Goal: Information Seeking & Learning: Learn about a topic

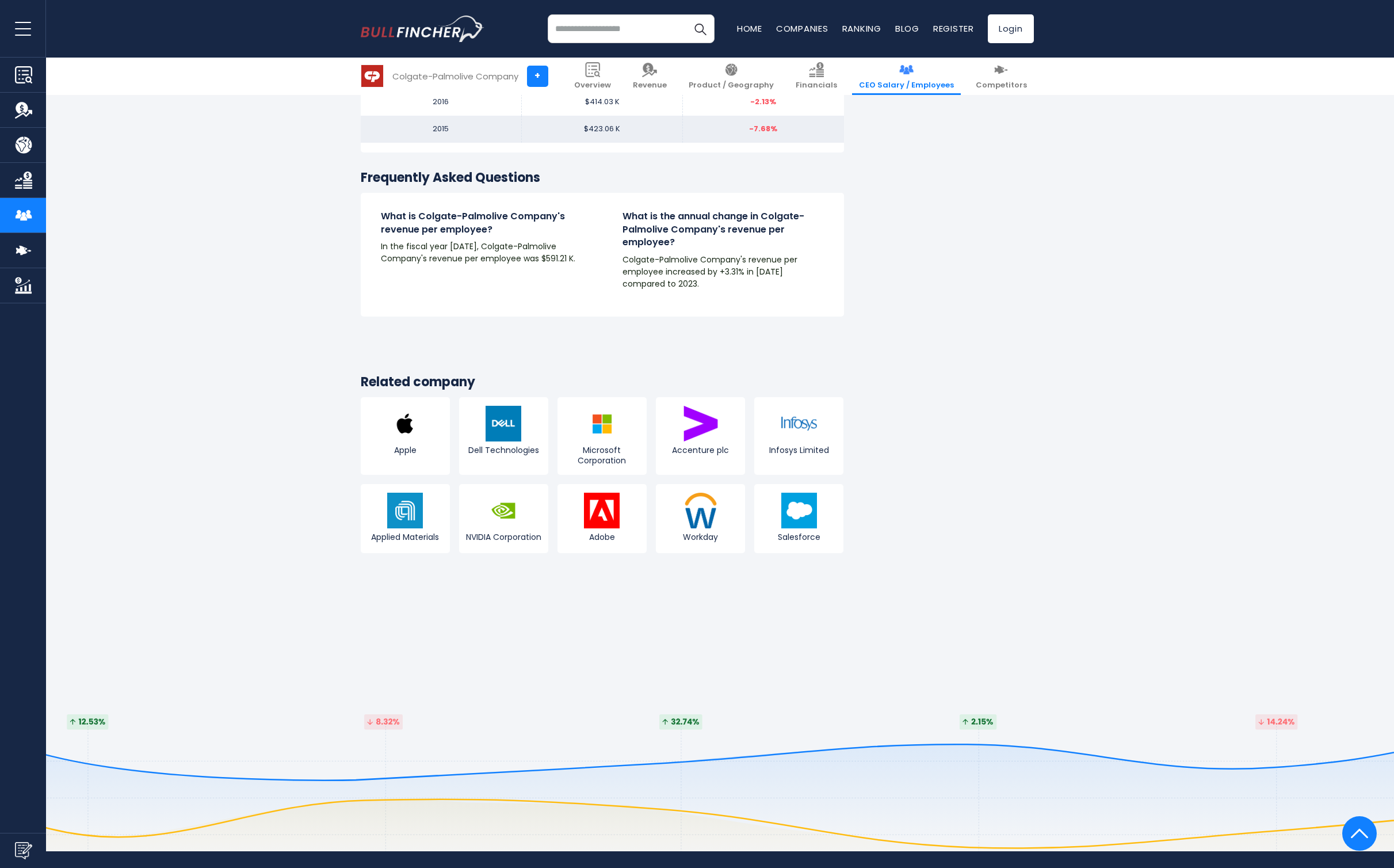
scroll to position [1482, 0]
click at [430, 449] on span "Apple" at bounding box center [405, 449] width 83 height 10
click at [406, 428] on img at bounding box center [405, 423] width 36 height 36
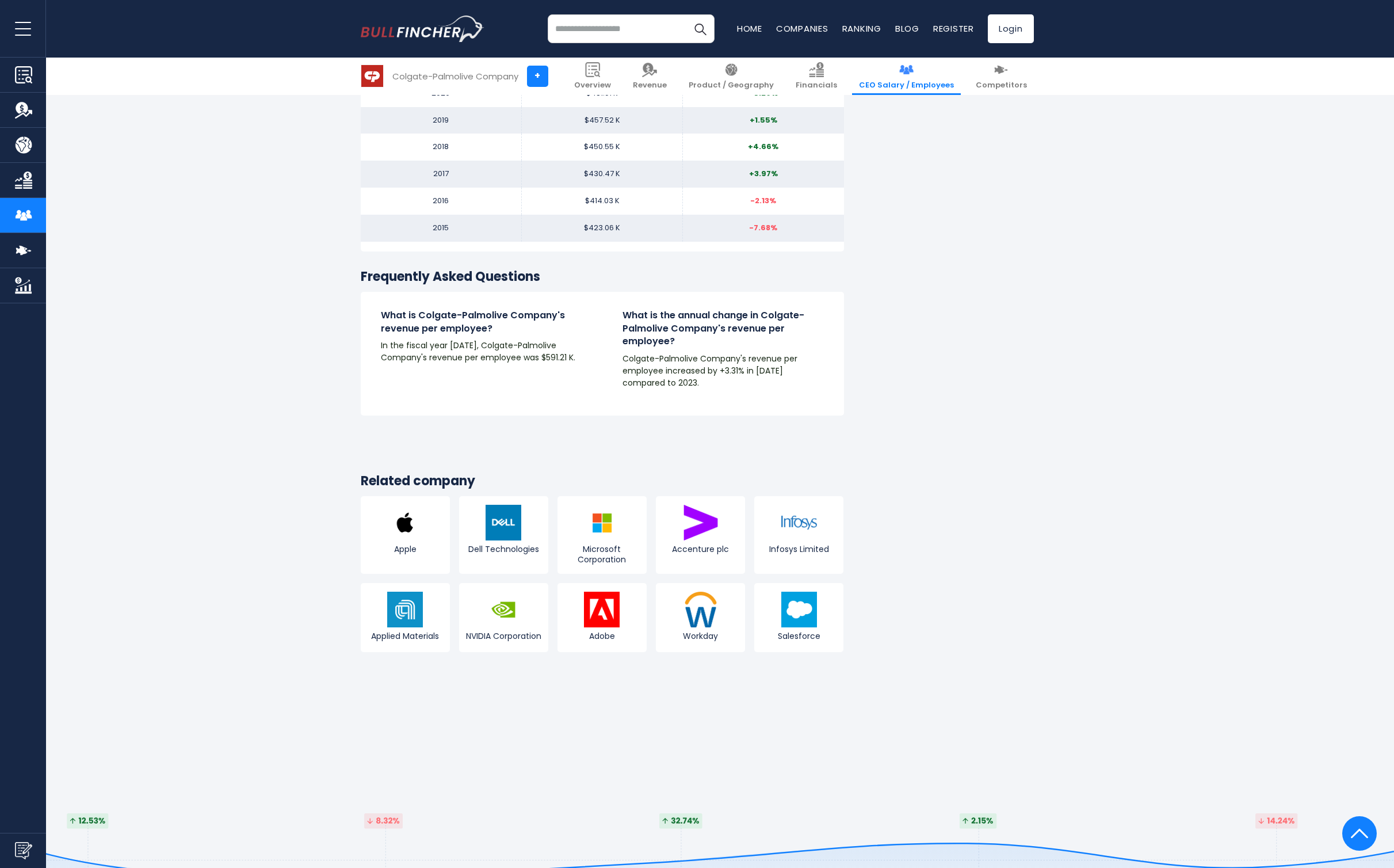
scroll to position [1385, 0]
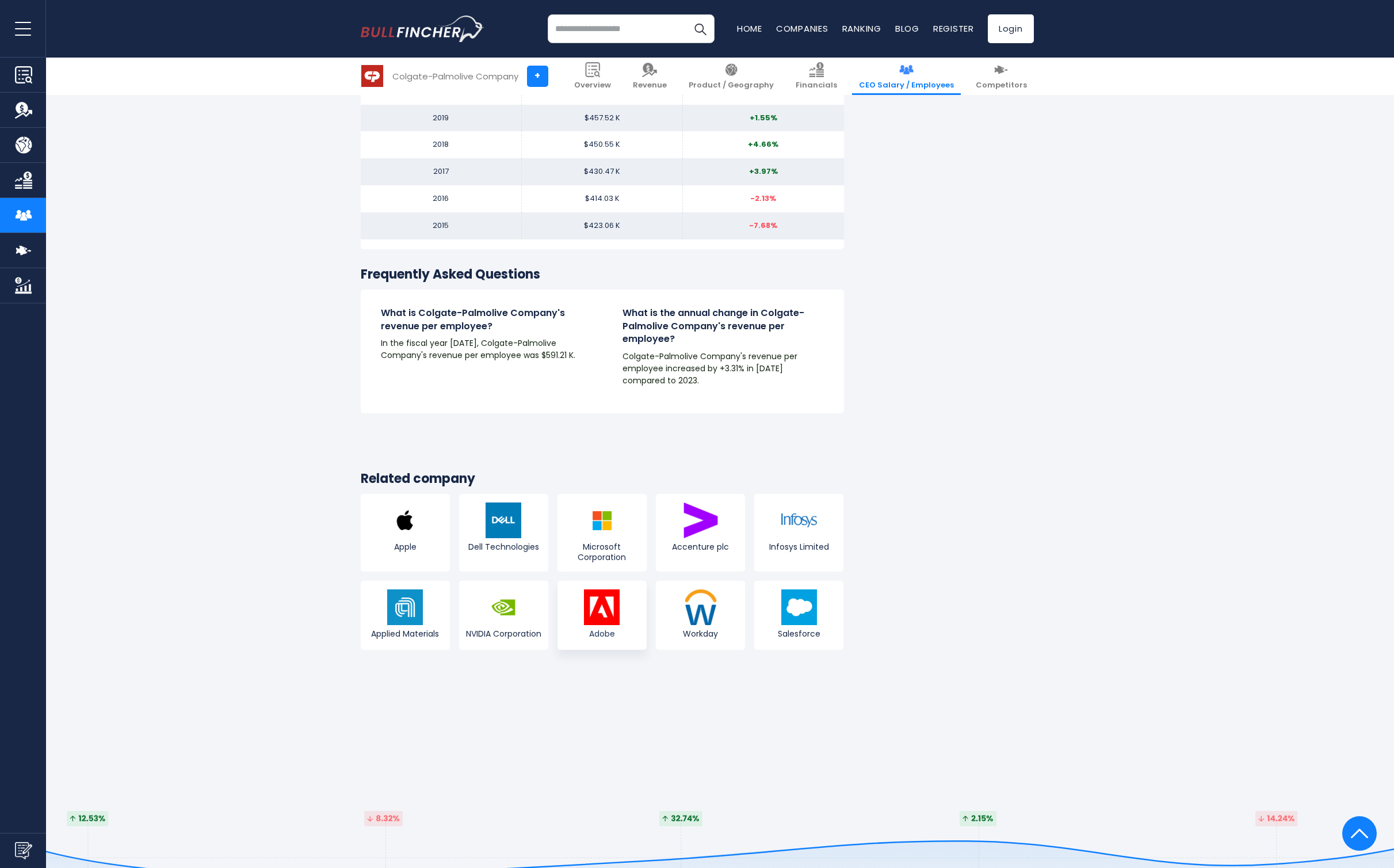
click at [602, 621] on img at bounding box center [602, 607] width 36 height 36
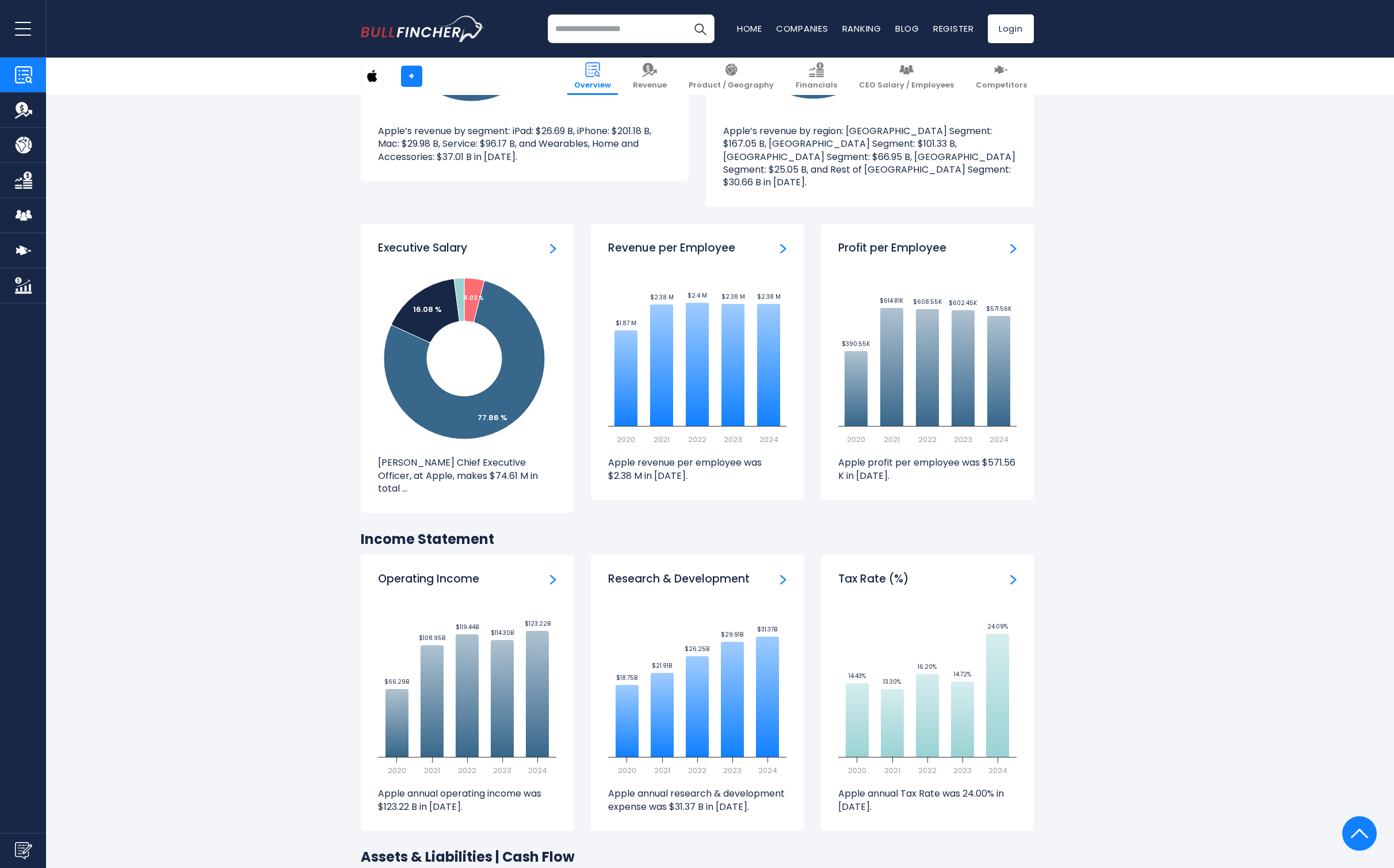
scroll to position [1273, 0]
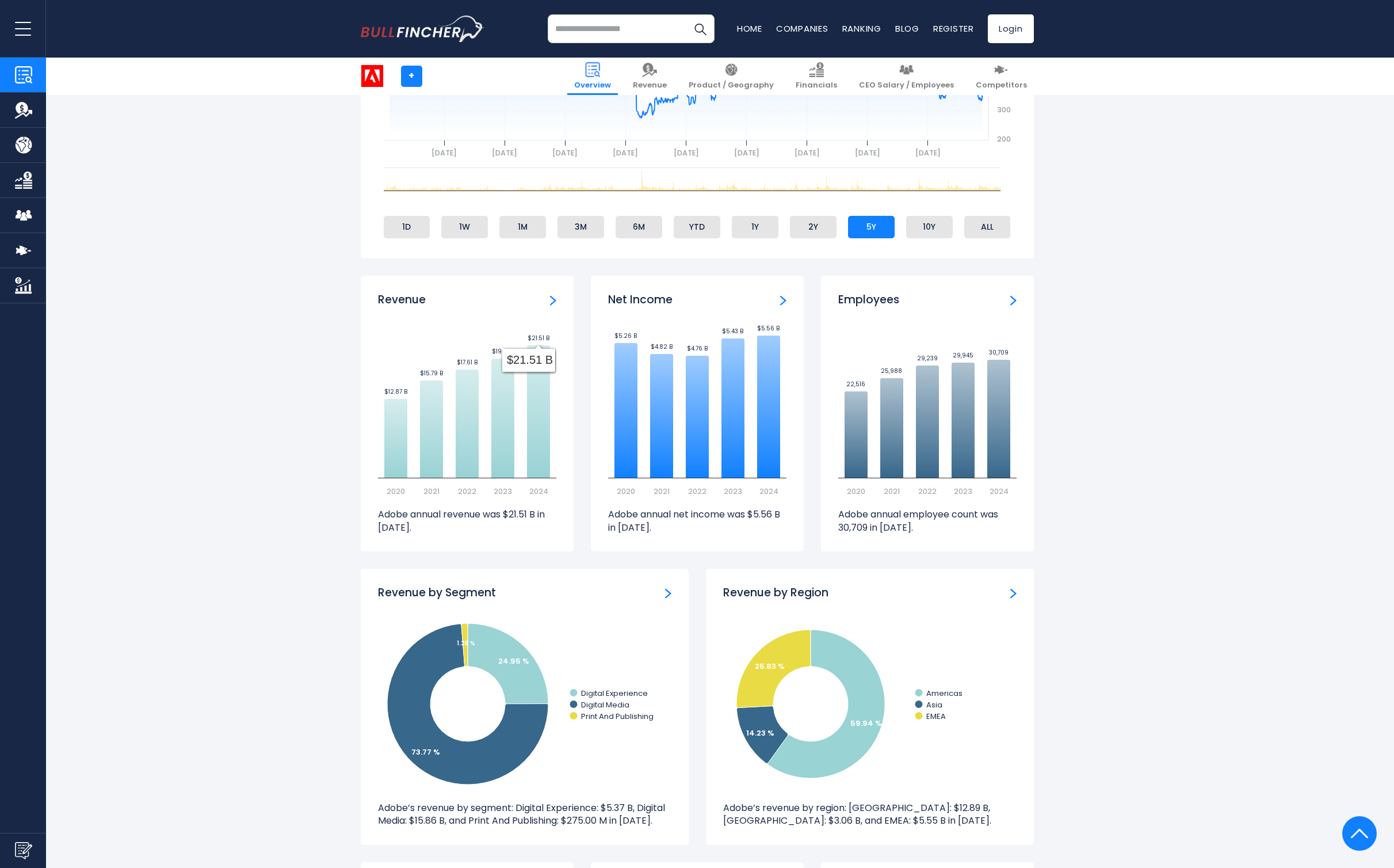
scroll to position [590, 0]
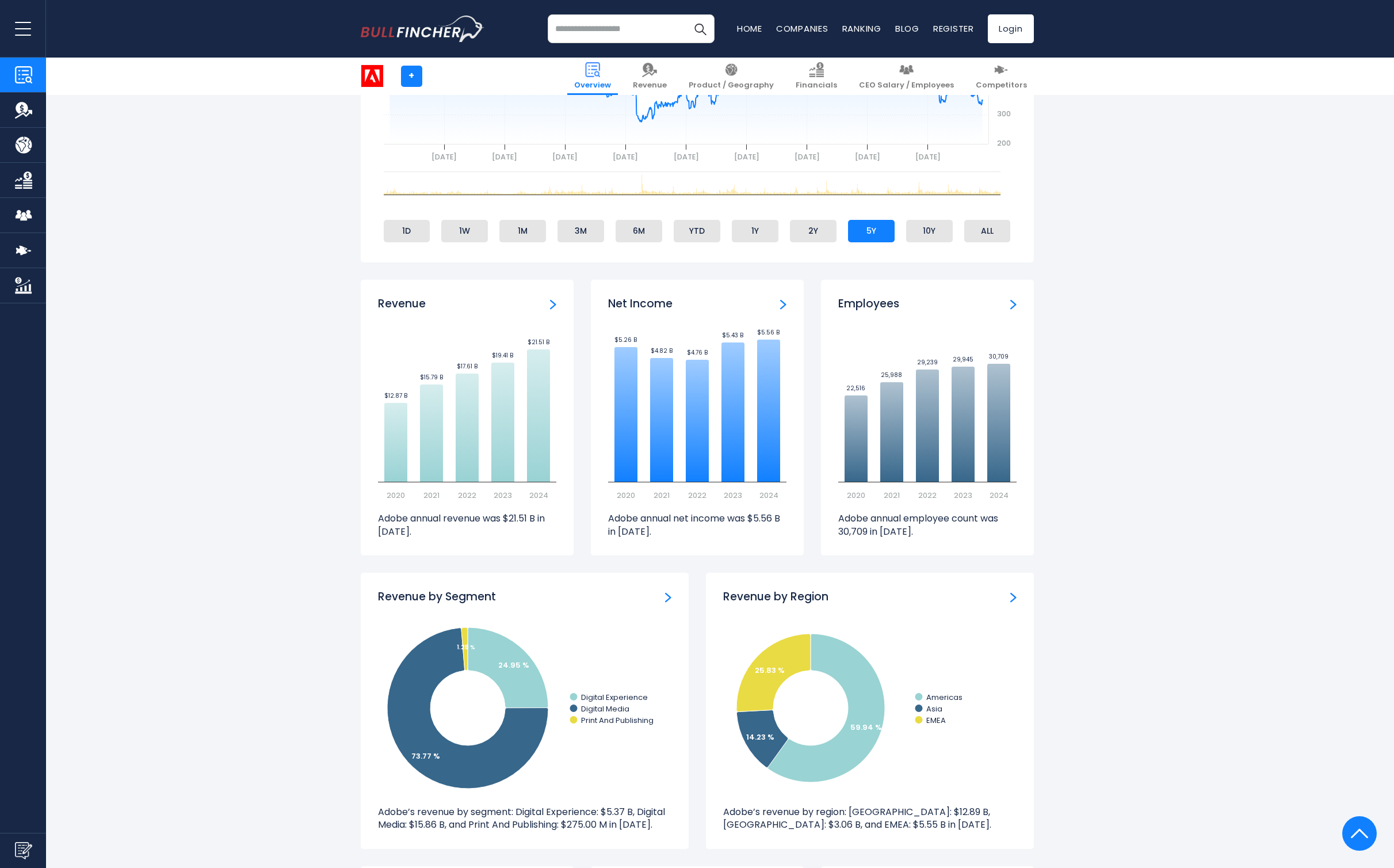
click at [600, 26] on input "search" at bounding box center [631, 29] width 167 height 29
type input "**********"
click at [686, 14] on button "Search" at bounding box center [700, 29] width 29 height 29
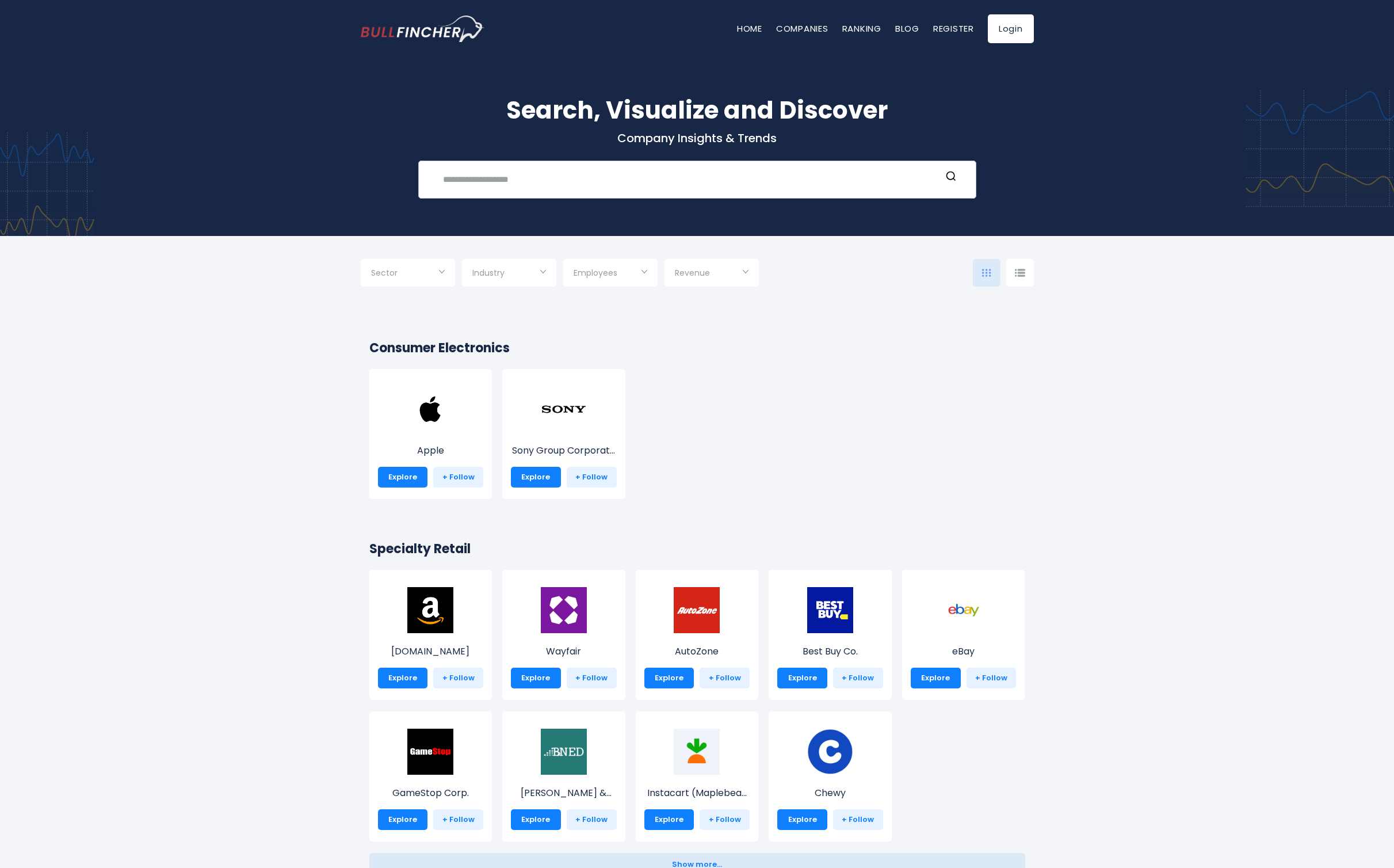
click at [531, 182] on input "text" at bounding box center [689, 179] width 505 height 21
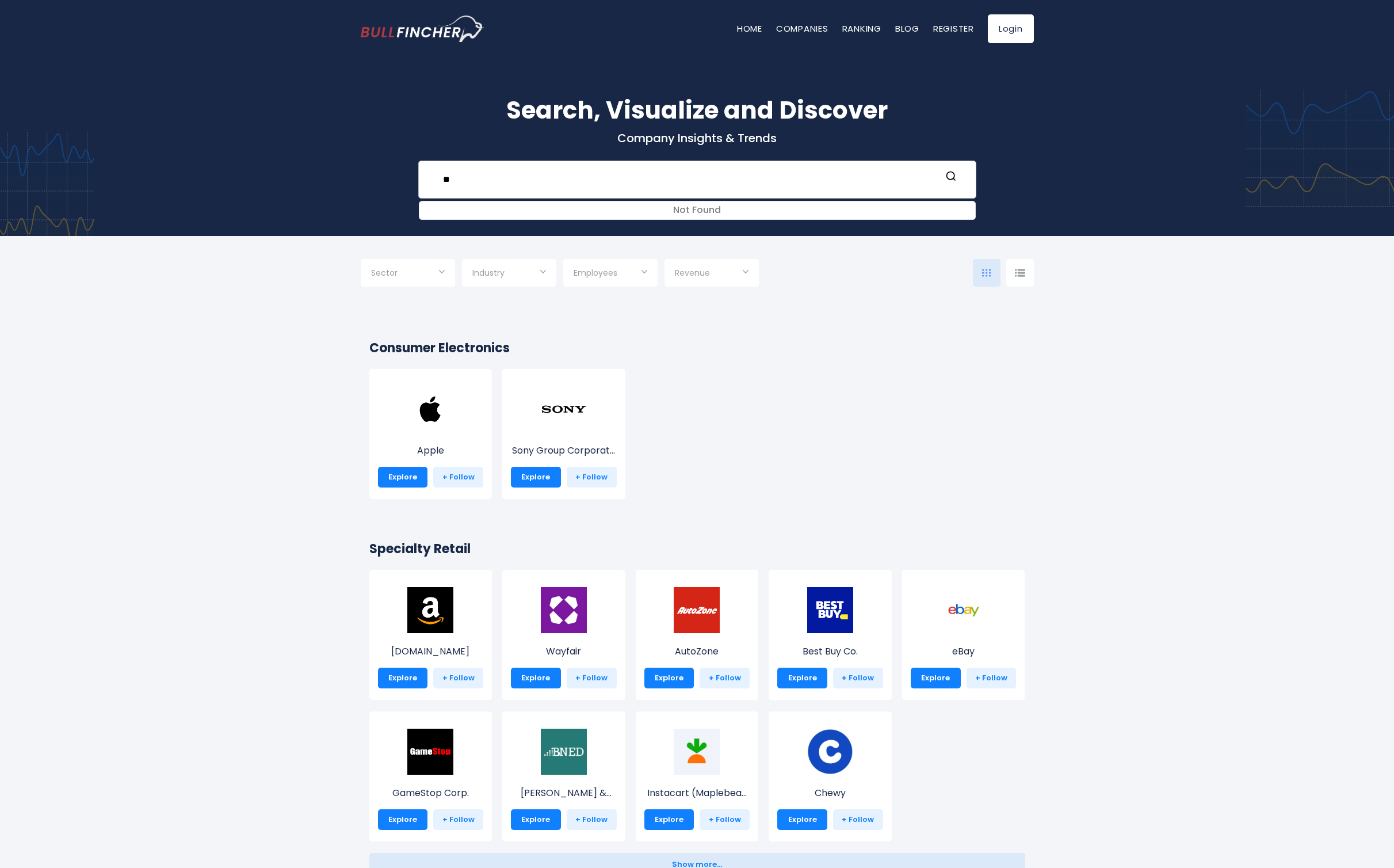
type input "*"
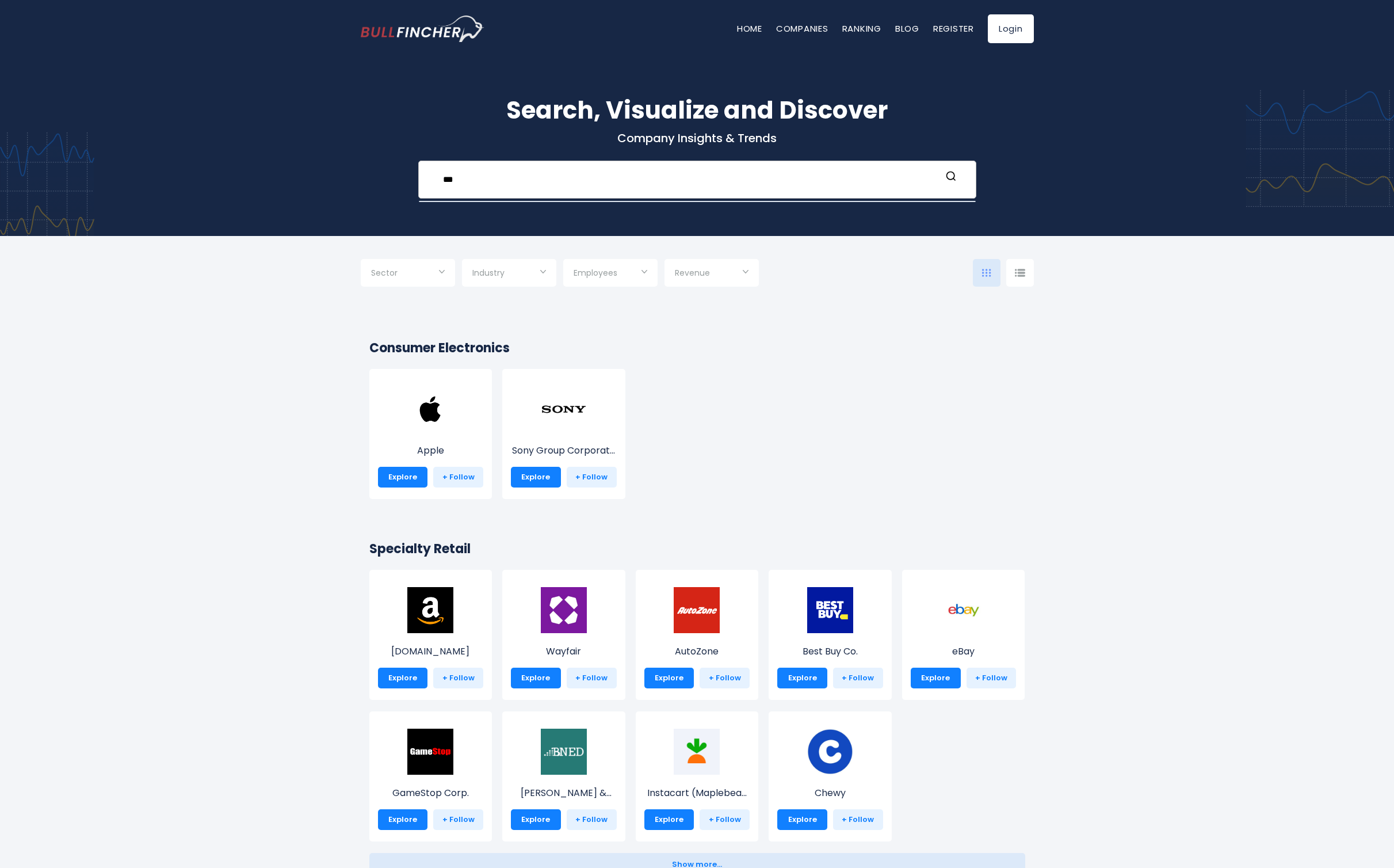
type input "***"
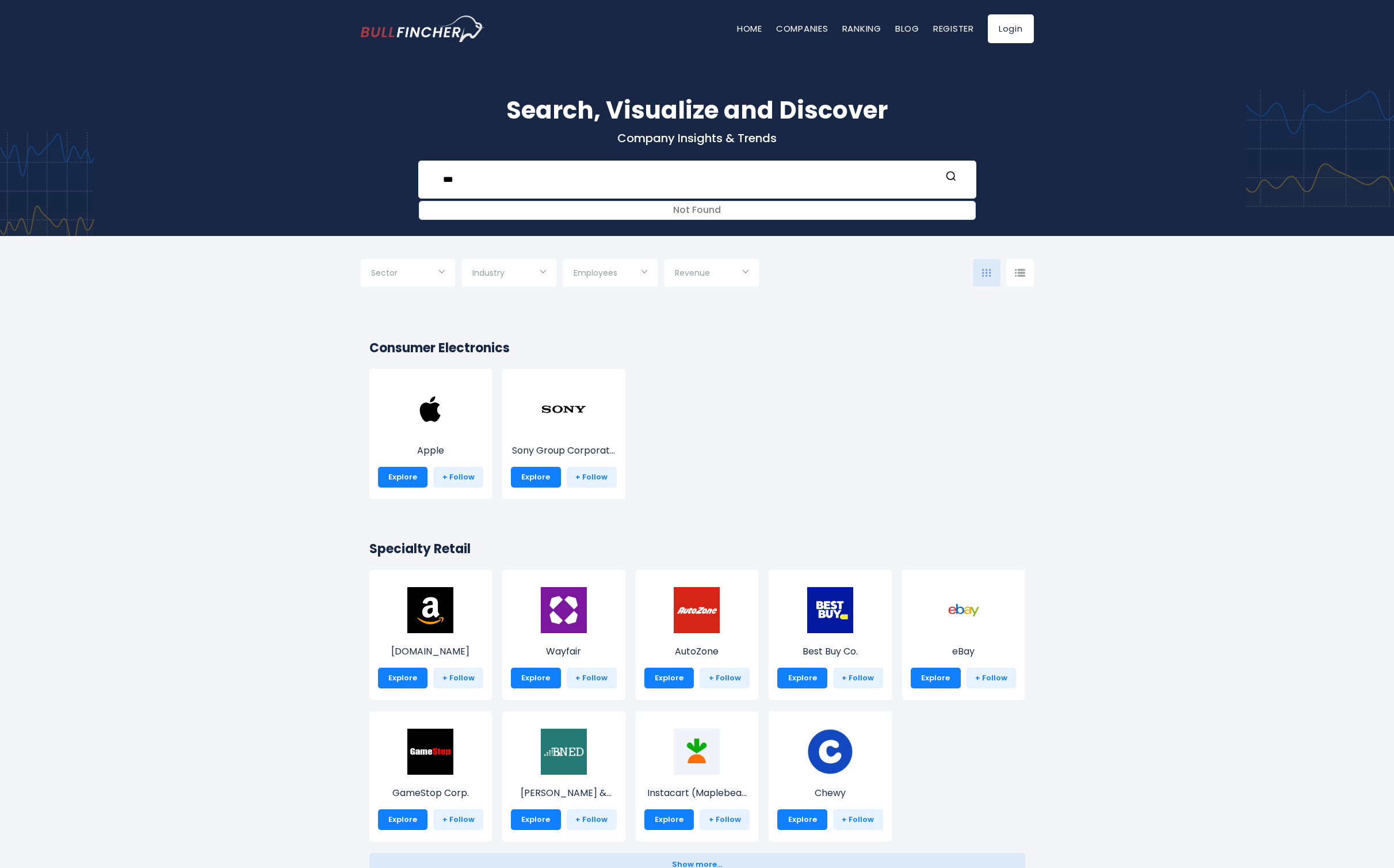
click at [523, 277] on input "Selection" at bounding box center [509, 273] width 74 height 21
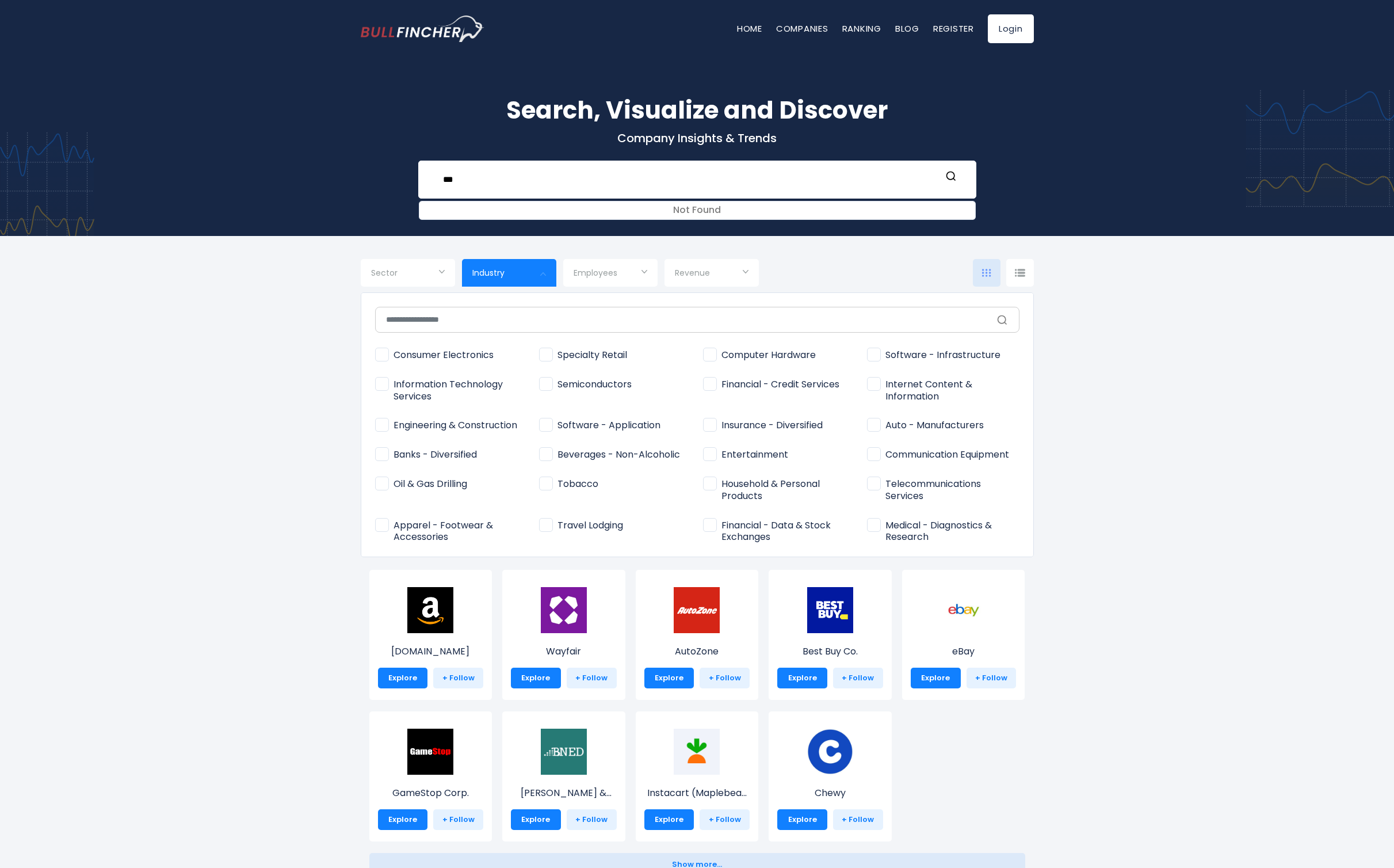
click at [531, 276] on div at bounding box center [697, 434] width 1394 height 868
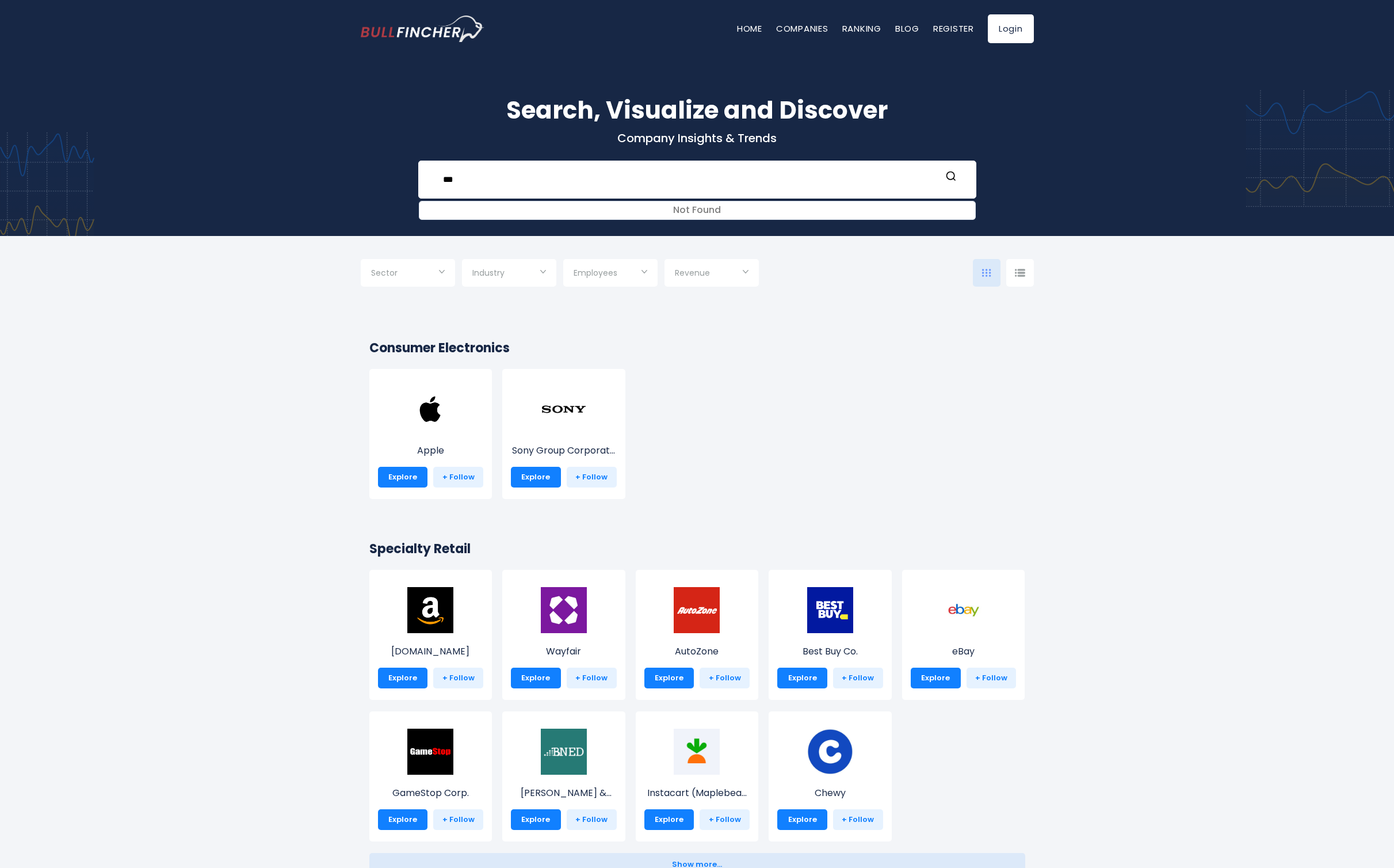
click at [531, 276] on input "Selection" at bounding box center [509, 273] width 74 height 21
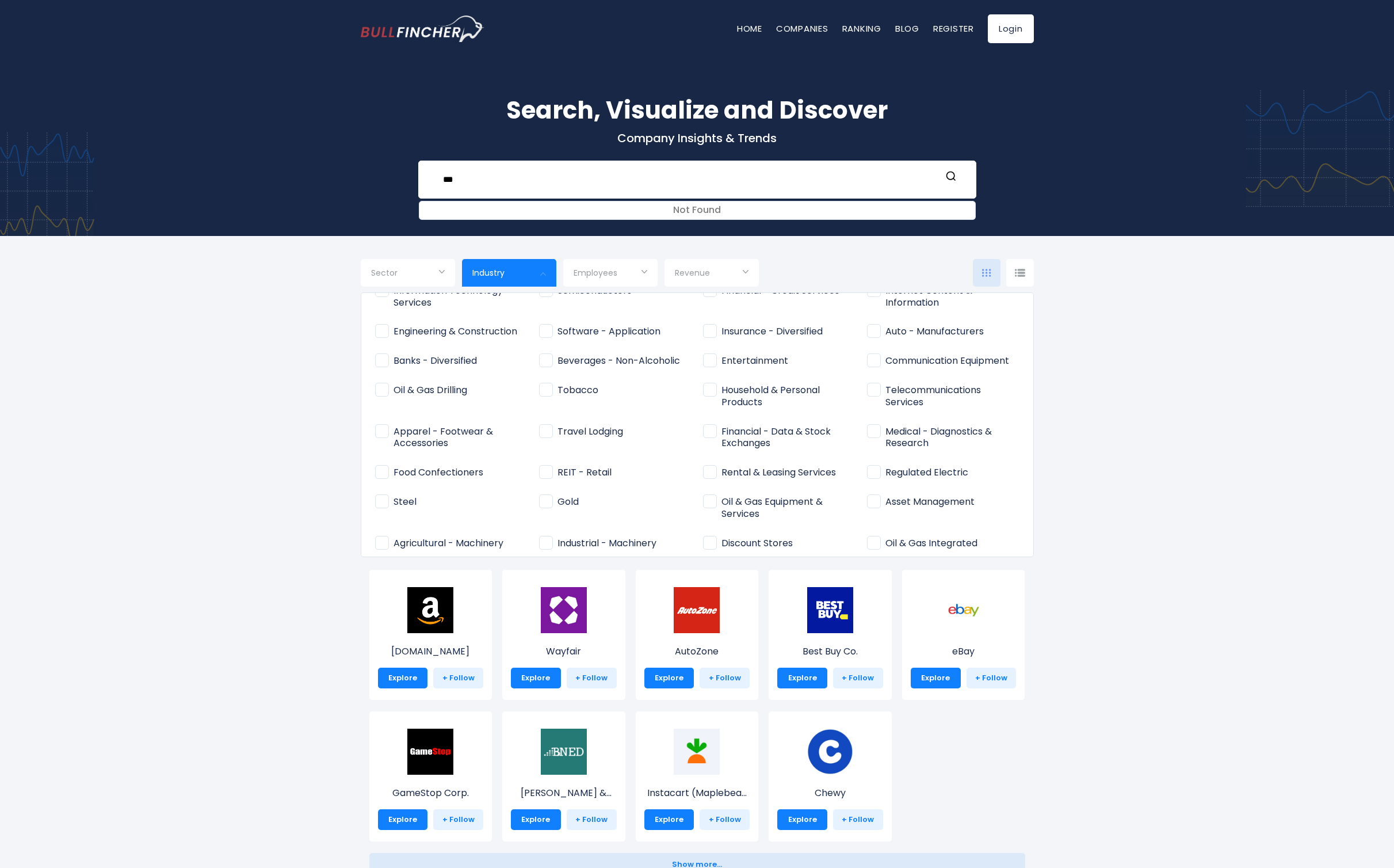
scroll to position [95, 0]
click at [710, 390] on span "Household & Personal Products" at bounding box center [779, 394] width 153 height 24
type input "**********"
